Goal: Browse casually: Explore the website without a specific task or goal

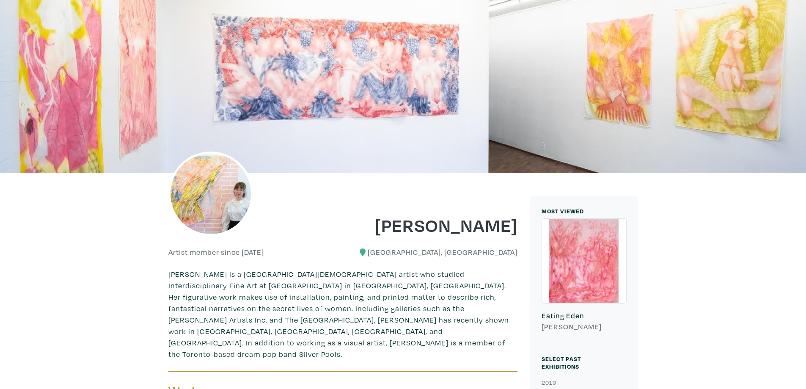
scroll to position [42, 0]
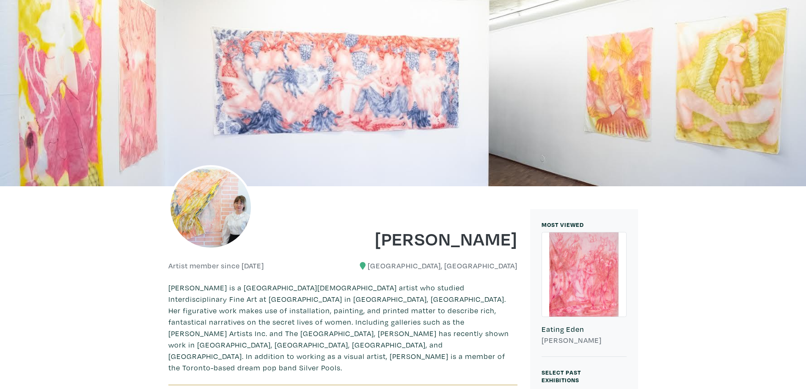
click at [206, 196] on img at bounding box center [210, 207] width 85 height 85
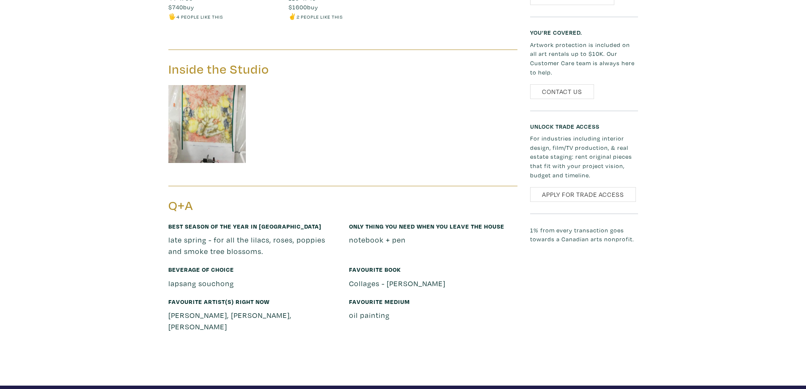
scroll to position [974, 0]
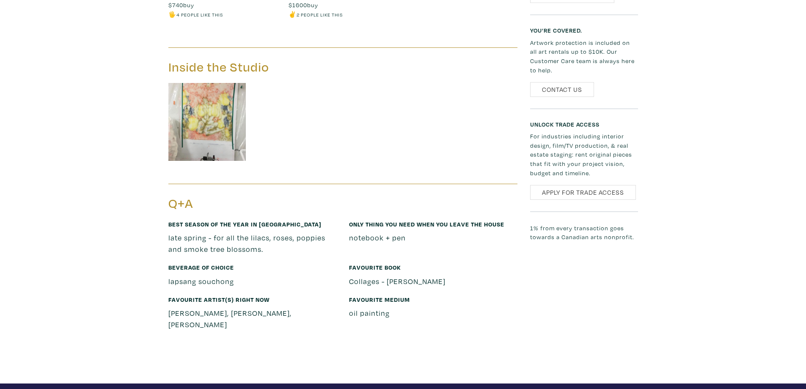
click at [207, 83] on img at bounding box center [207, 122] width 78 height 78
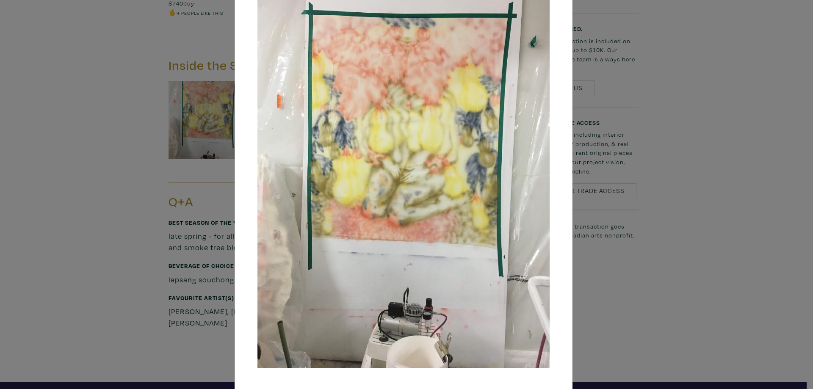
scroll to position [74, 0]
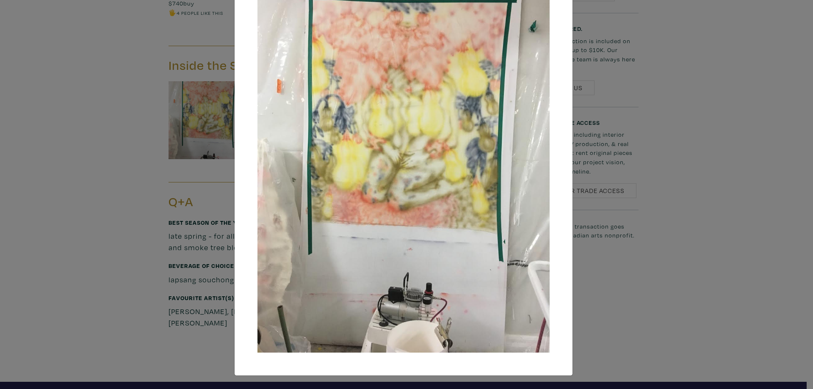
click at [543, 138] on img at bounding box center [403, 157] width 292 height 389
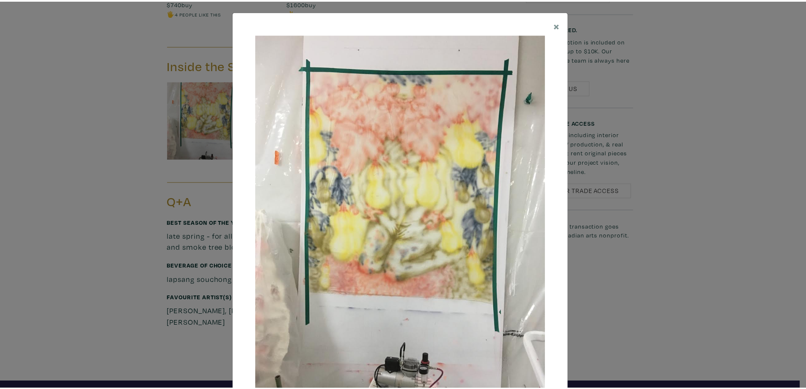
scroll to position [0, 0]
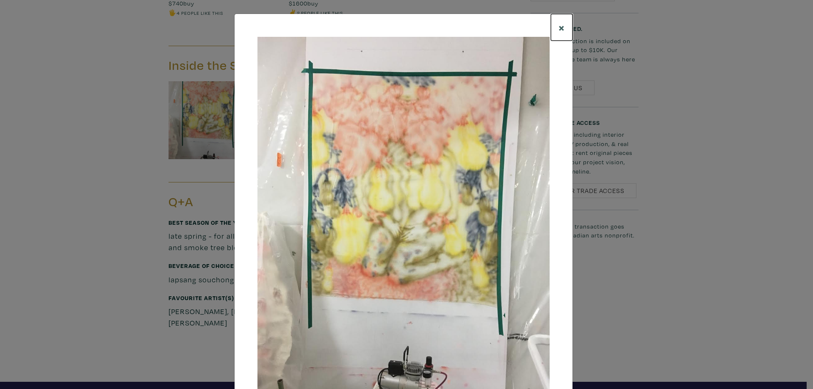
click at [558, 27] on span "×" at bounding box center [561, 27] width 6 height 15
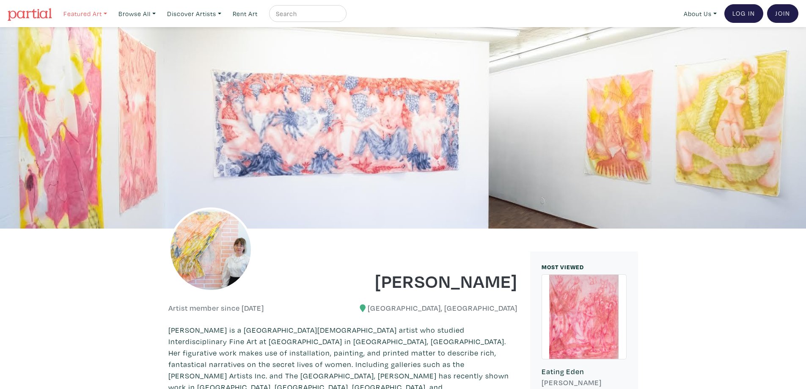
click at [86, 13] on link "Featured Art" at bounding box center [85, 13] width 51 height 17
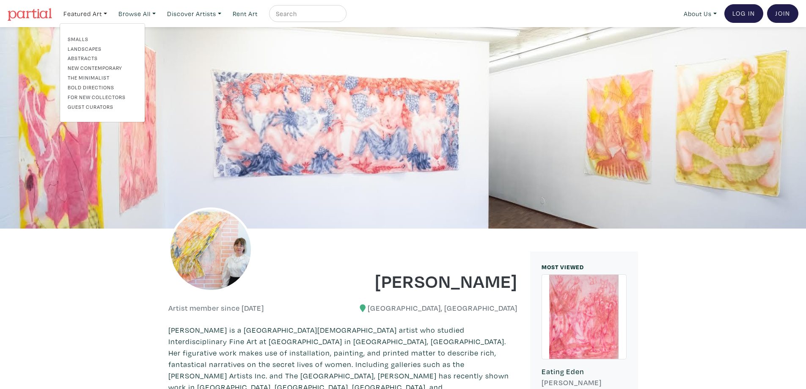
click at [77, 38] on link "Smalls" at bounding box center [102, 39] width 69 height 8
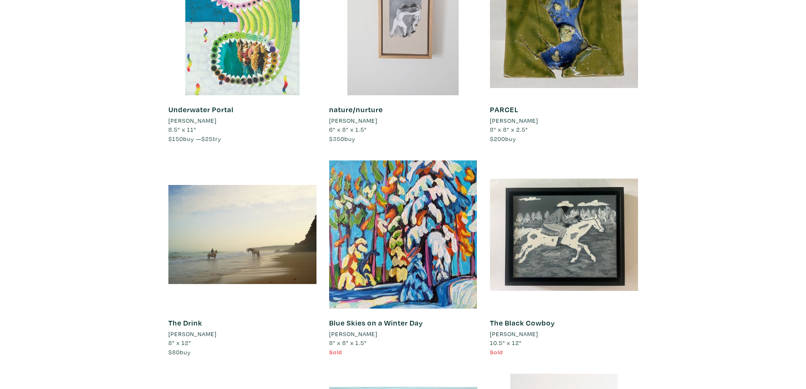
scroll to position [433, 0]
